Goal: Information Seeking & Learning: Find specific fact

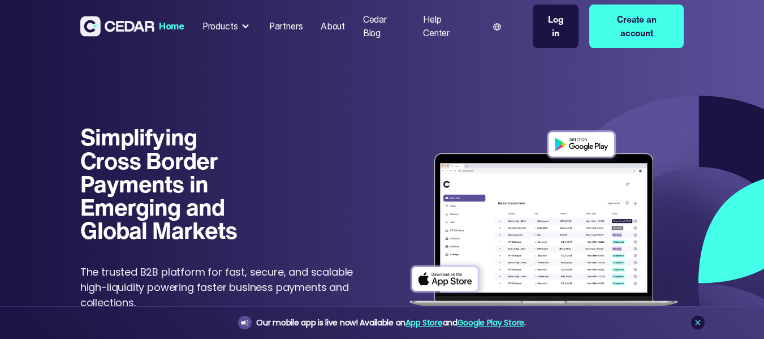
click at [228, 24] on div "Products" at bounding box center [220, 27] width 36 height 14
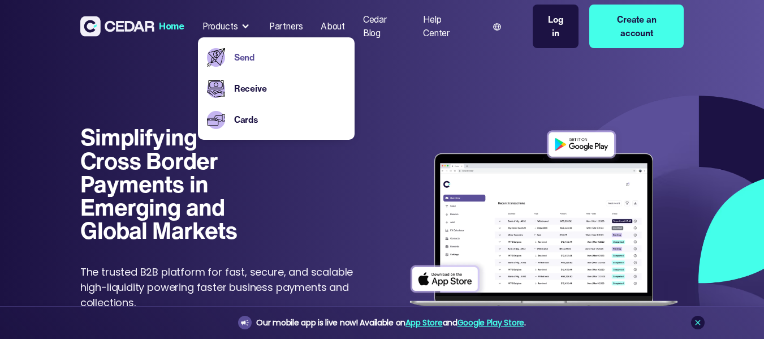
click at [237, 61] on link "Send" at bounding box center [290, 58] width 112 height 14
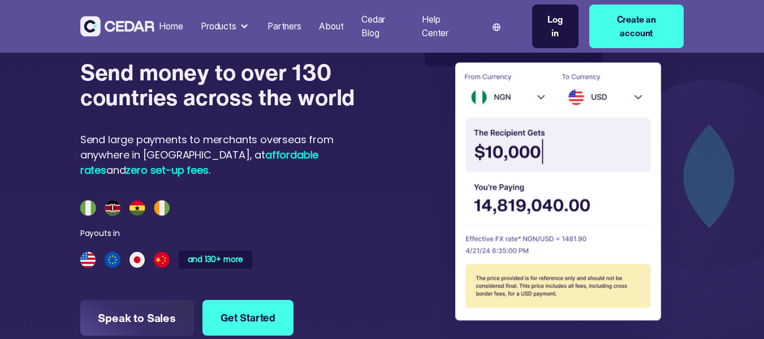
scroll to position [842, 0]
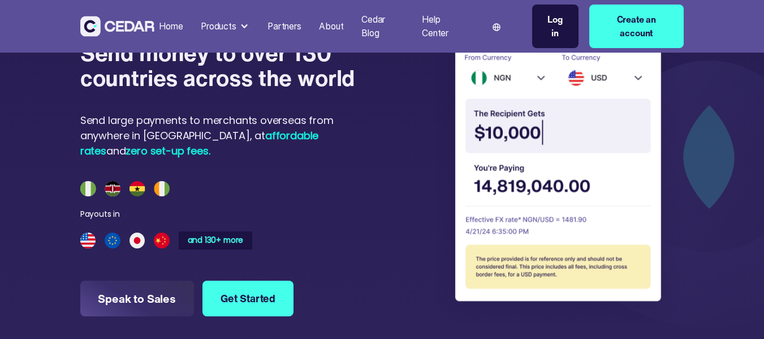
click at [575, 168] on img at bounding box center [554, 168] width 259 height 316
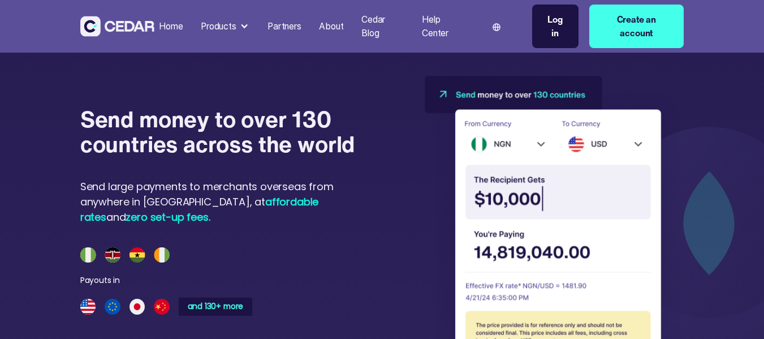
scroll to position [774, 0]
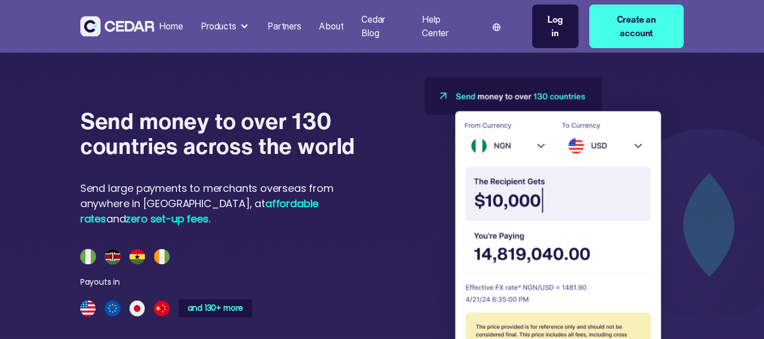
click at [635, 144] on img at bounding box center [554, 235] width 259 height 316
click at [603, 147] on img at bounding box center [554, 235] width 259 height 316
click at [480, 93] on img at bounding box center [554, 235] width 259 height 316
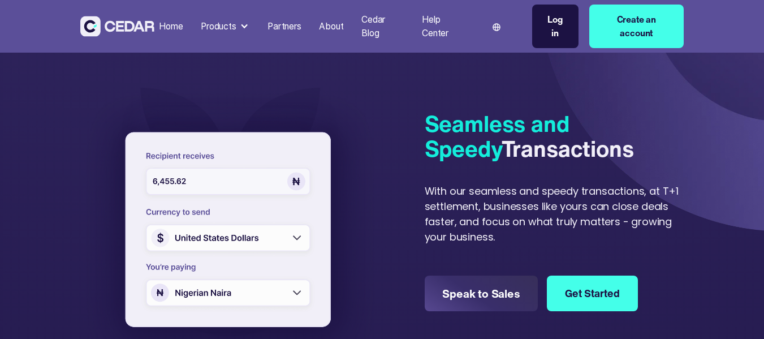
scroll to position [249, 0]
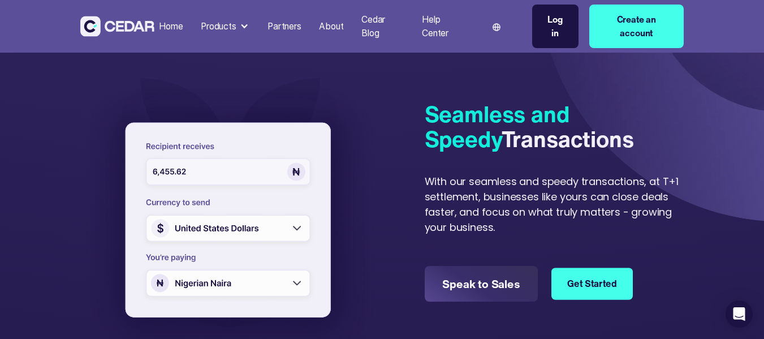
click at [581, 279] on link "Get Started" at bounding box center [591, 283] width 81 height 32
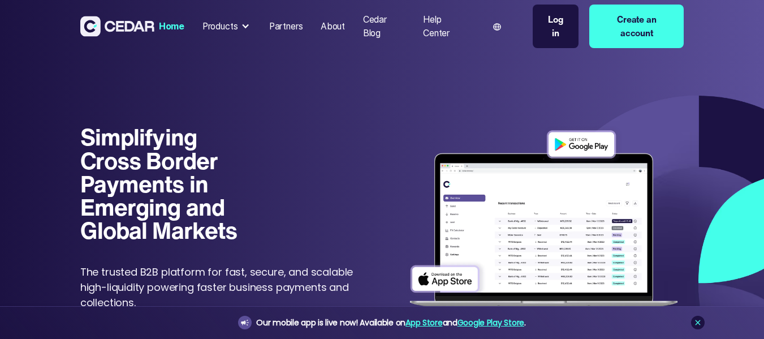
click at [563, 21] on div "Log in" at bounding box center [556, 26] width 24 height 27
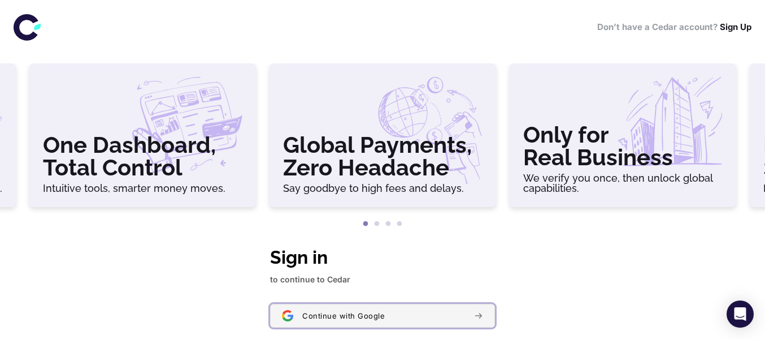
click at [356, 309] on button "Continue with Google" at bounding box center [382, 316] width 225 height 24
click at [377, 311] on span "Continue with Google" at bounding box center [343, 315] width 83 height 9
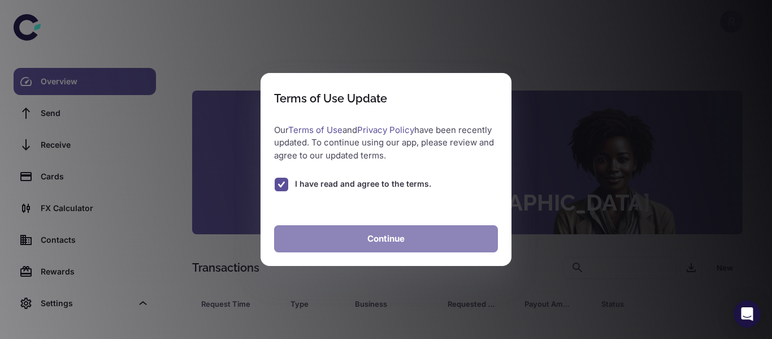
click at [375, 241] on button "Continue" at bounding box center [386, 238] width 224 height 27
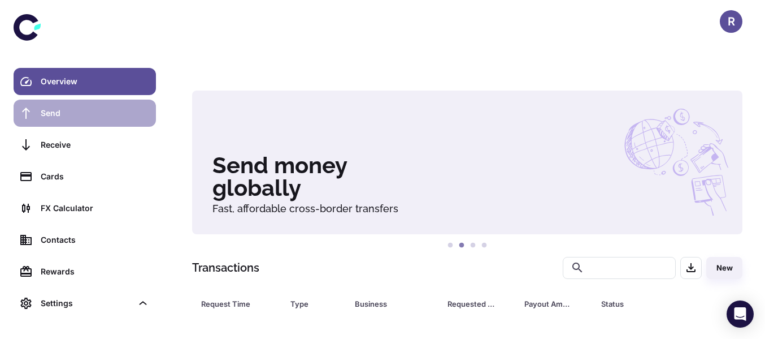
click at [55, 114] on div "Send" at bounding box center [95, 113] width 109 height 12
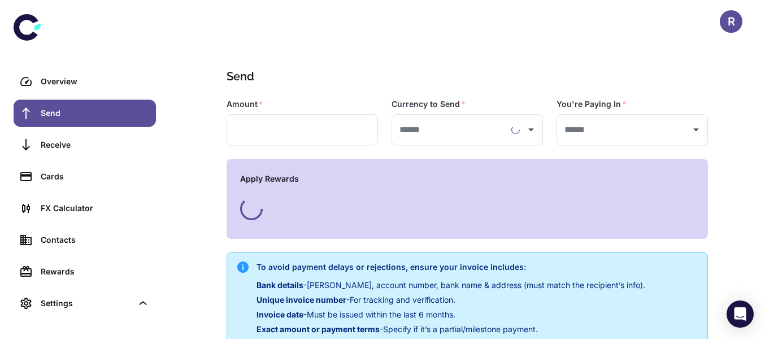
type input "**********"
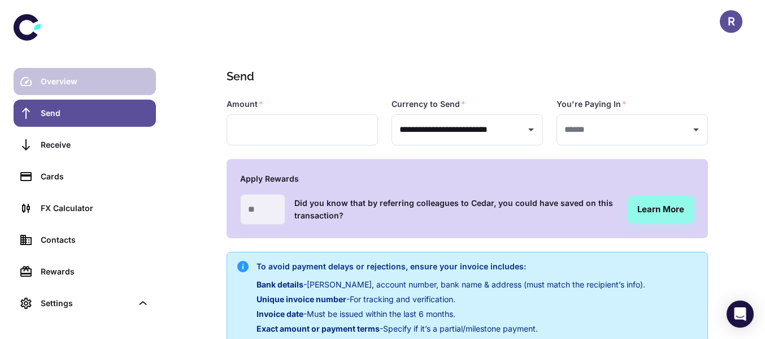
click at [48, 83] on div "Overview" at bounding box center [95, 81] width 109 height 12
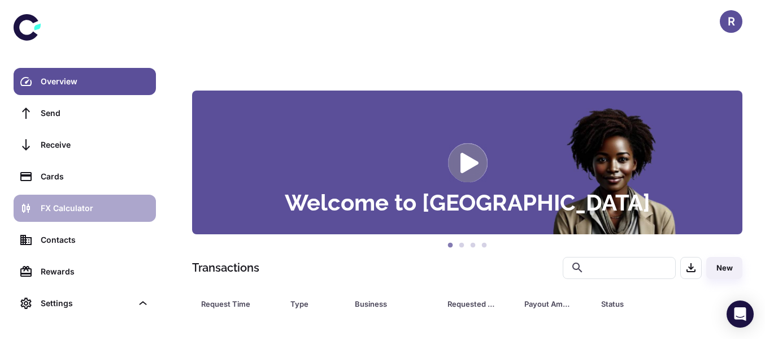
click at [63, 213] on div "FX Calculator" at bounding box center [95, 208] width 109 height 12
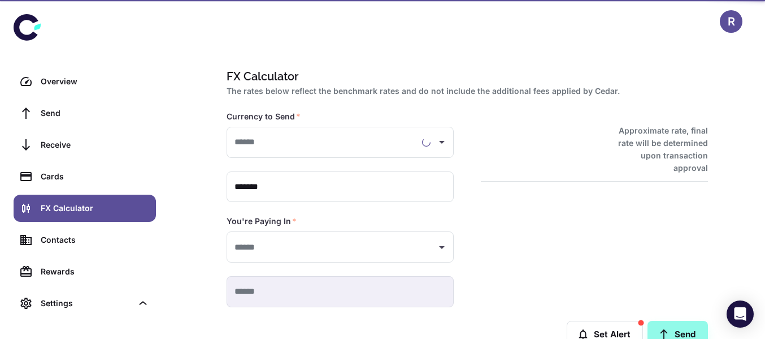
type input "**********"
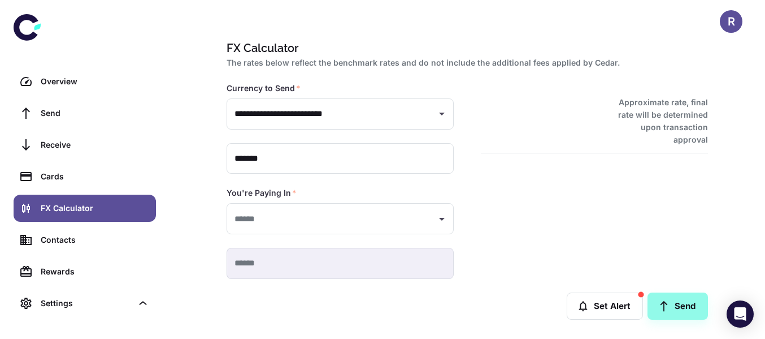
scroll to position [32, 0]
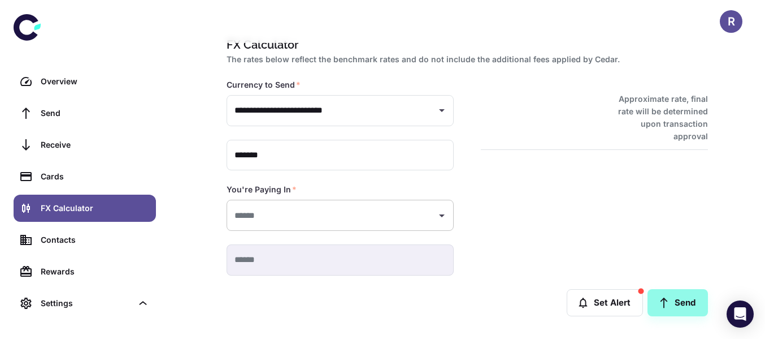
click at [429, 213] on div "​" at bounding box center [340, 215] width 227 height 31
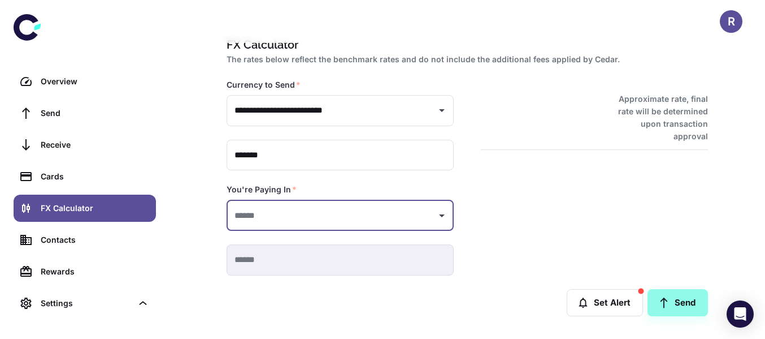
click at [443, 221] on icon "Open" at bounding box center [442, 216] width 14 height 14
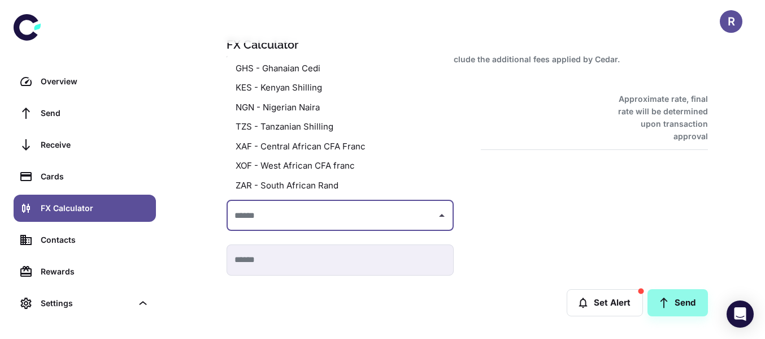
click at [289, 114] on li "NGN - Nigerian Naira" at bounding box center [340, 108] width 227 height 20
type input "**********"
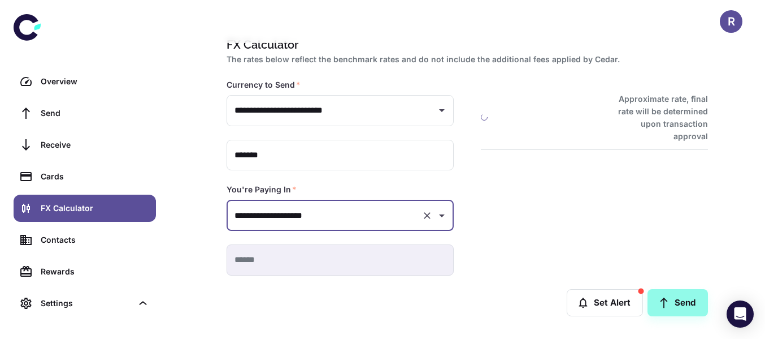
type input "**********"
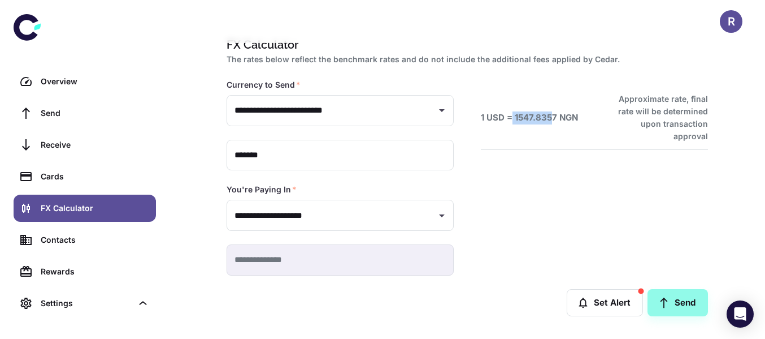
drag, startPoint x: 513, startPoint y: 110, endPoint x: 553, endPoint y: 111, distance: 40.1
click at [553, 111] on h6 "1 USD = 1547.8357 NGN" at bounding box center [529, 117] width 97 height 13
copy h6 "1547.8357"
